Goal: Task Accomplishment & Management: Use online tool/utility

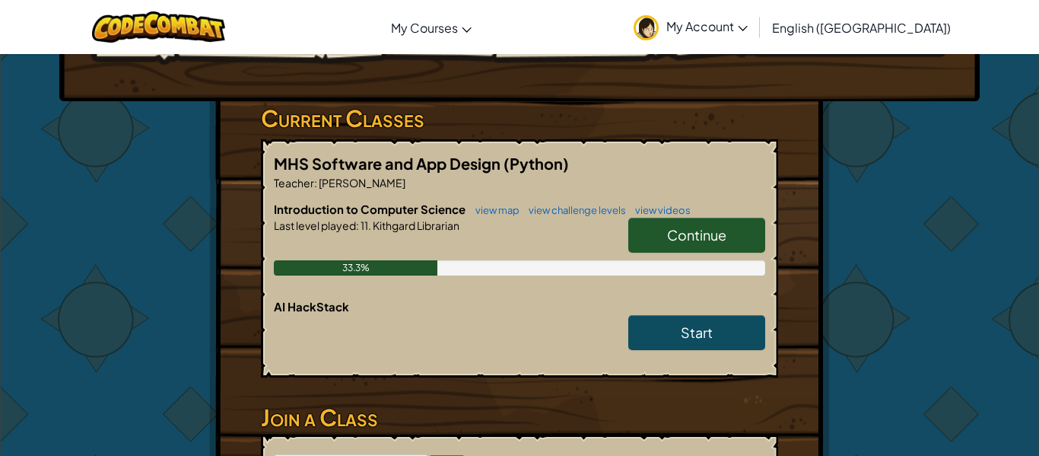
scroll to position [215, 0]
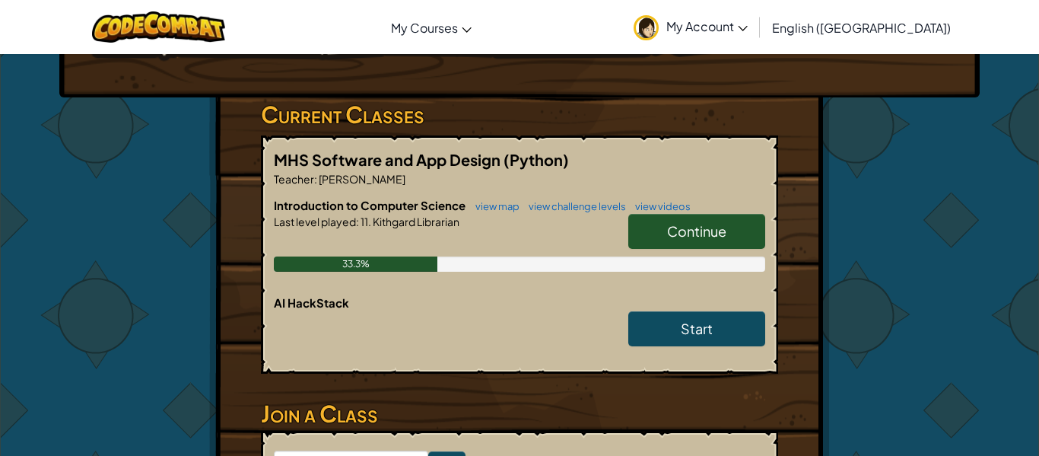
click at [717, 223] on span "Continue" at bounding box center [696, 230] width 59 height 17
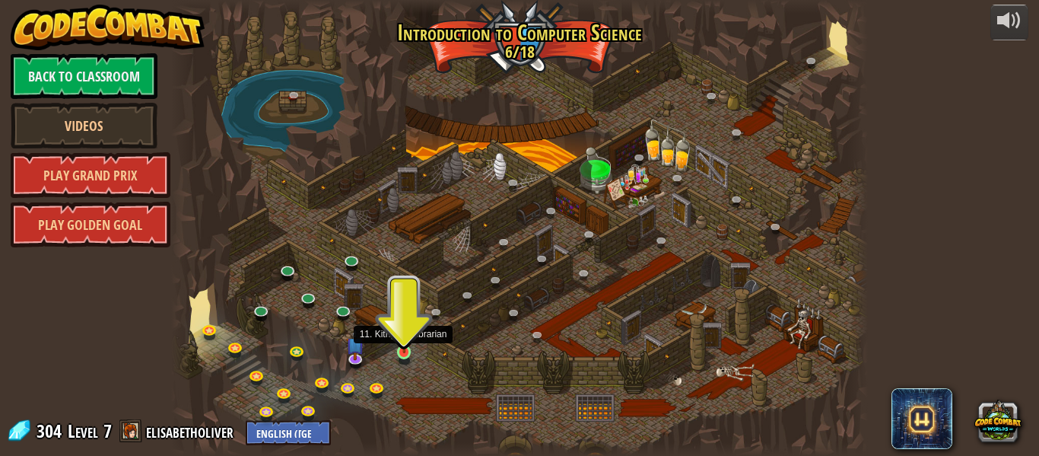
click at [404, 349] on img at bounding box center [404, 335] width 16 height 37
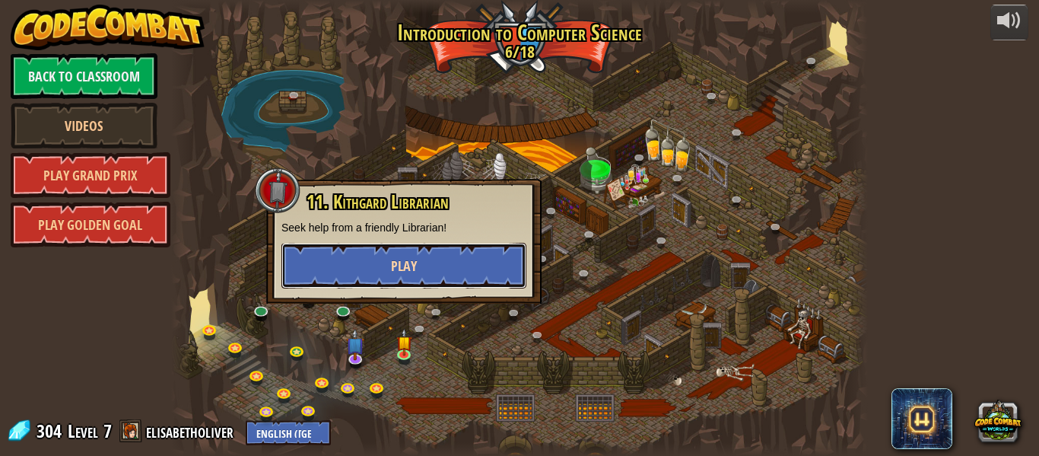
click at [456, 260] on button "Play" at bounding box center [404, 266] width 245 height 46
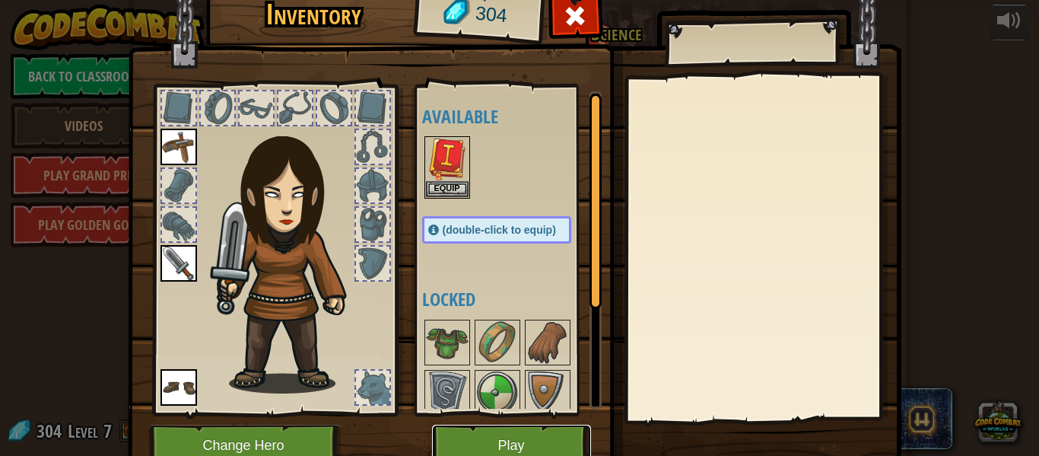
click at [560, 434] on button "Play" at bounding box center [511, 446] width 159 height 42
